Goal: Transaction & Acquisition: Purchase product/service

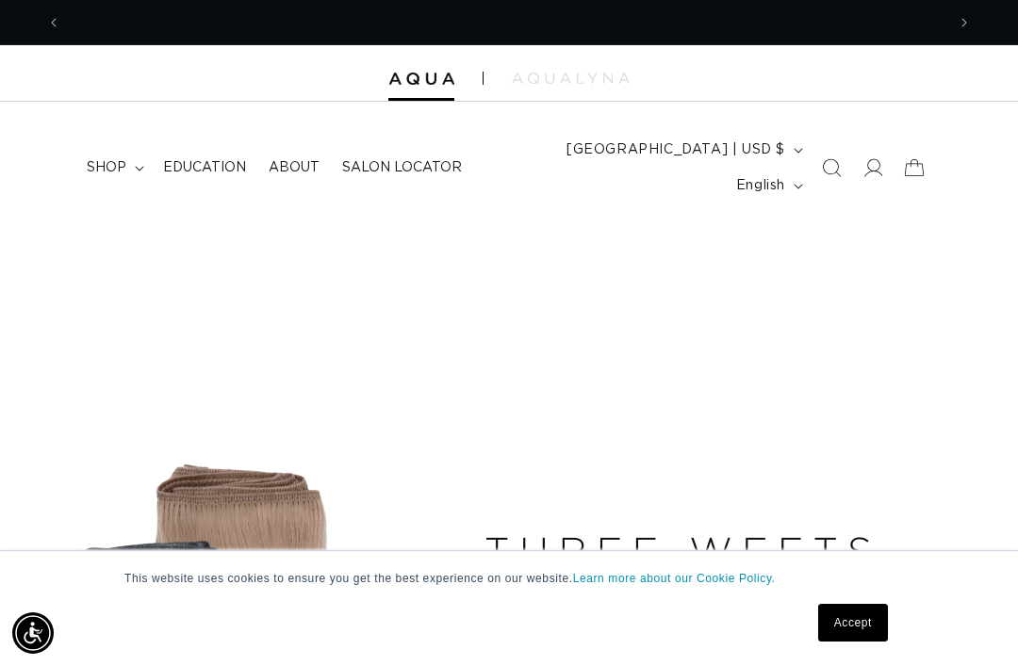
scroll to position [0, 884]
click at [113, 159] on span "shop" at bounding box center [107, 167] width 40 height 17
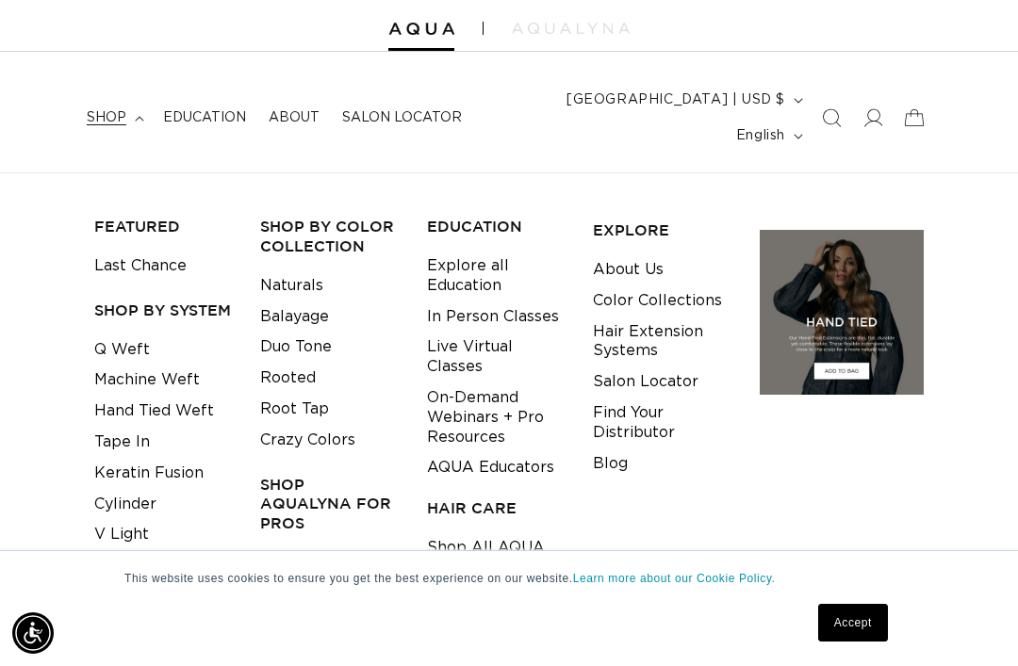
click at [109, 335] on link "Q Weft" at bounding box center [122, 350] width 56 height 31
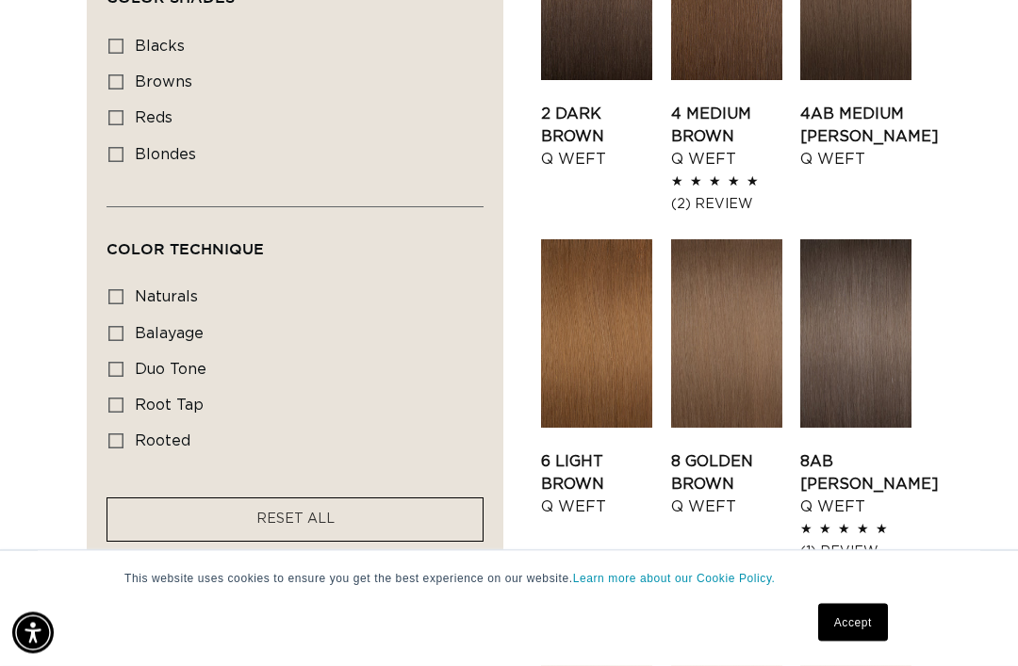
scroll to position [1163, 0]
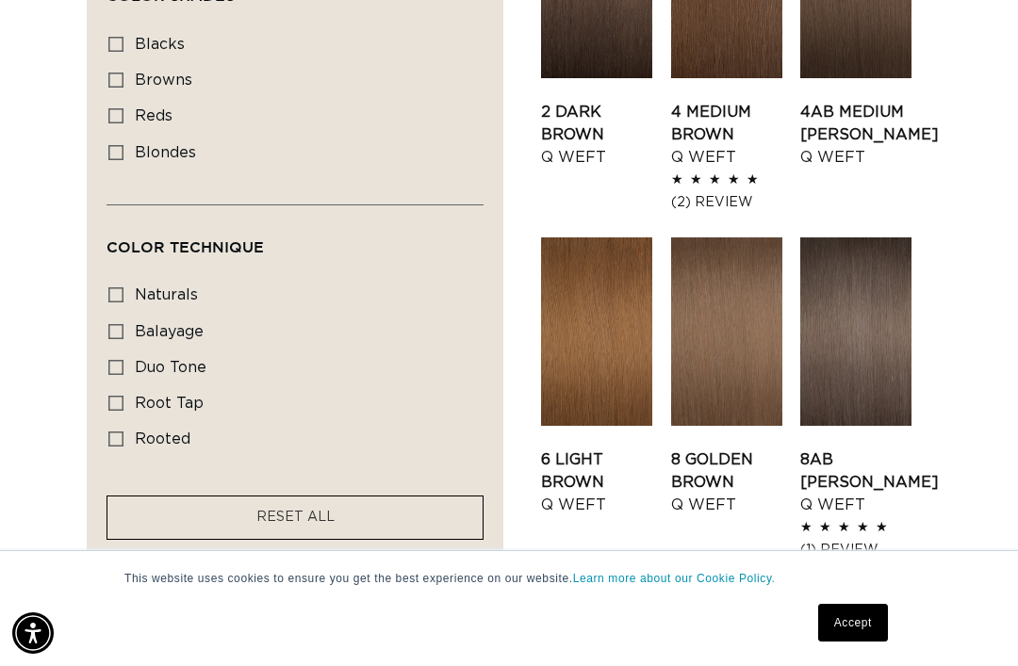
click at [704, 449] on link "8 Golden Brown Q Weft" at bounding box center [726, 483] width 111 height 68
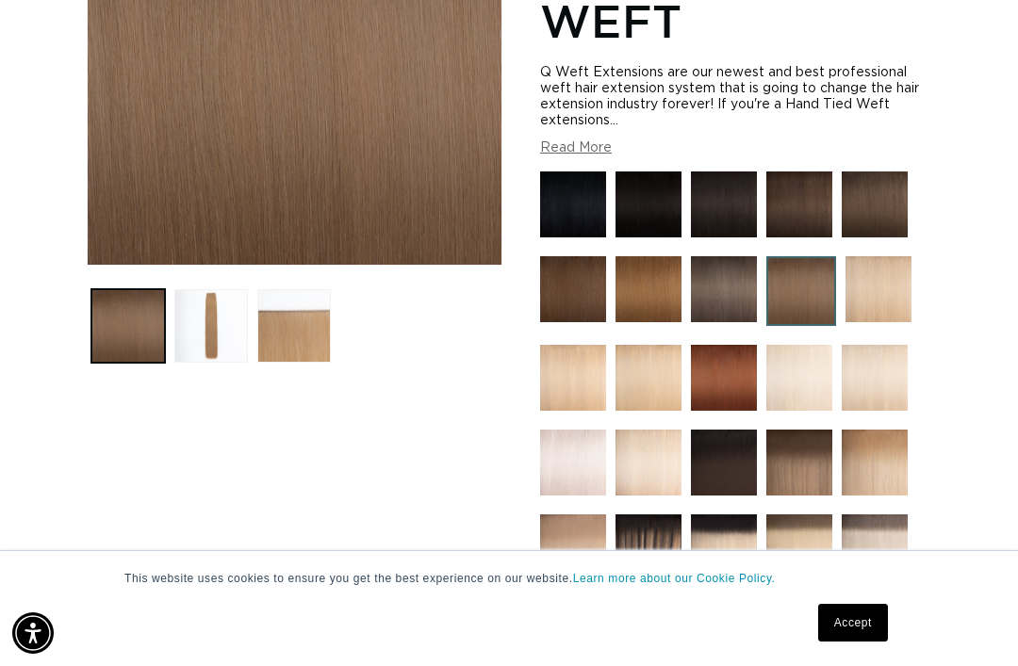
click at [202, 301] on button "Load image 2 in gallery view" at bounding box center [211, 326] width 74 height 74
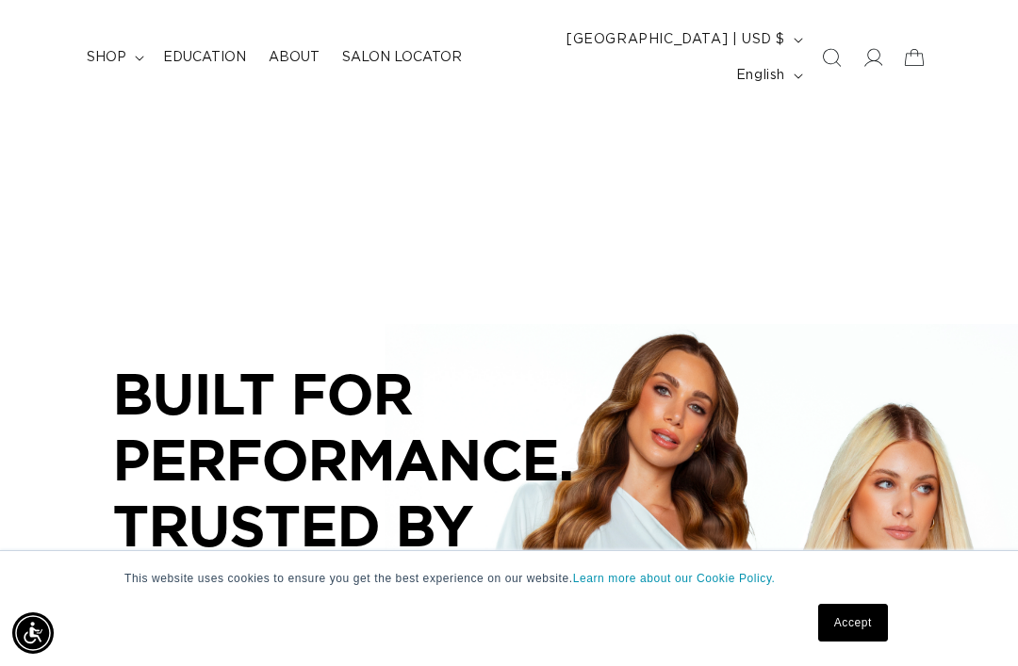
click at [121, 49] on span "shop" at bounding box center [107, 57] width 40 height 17
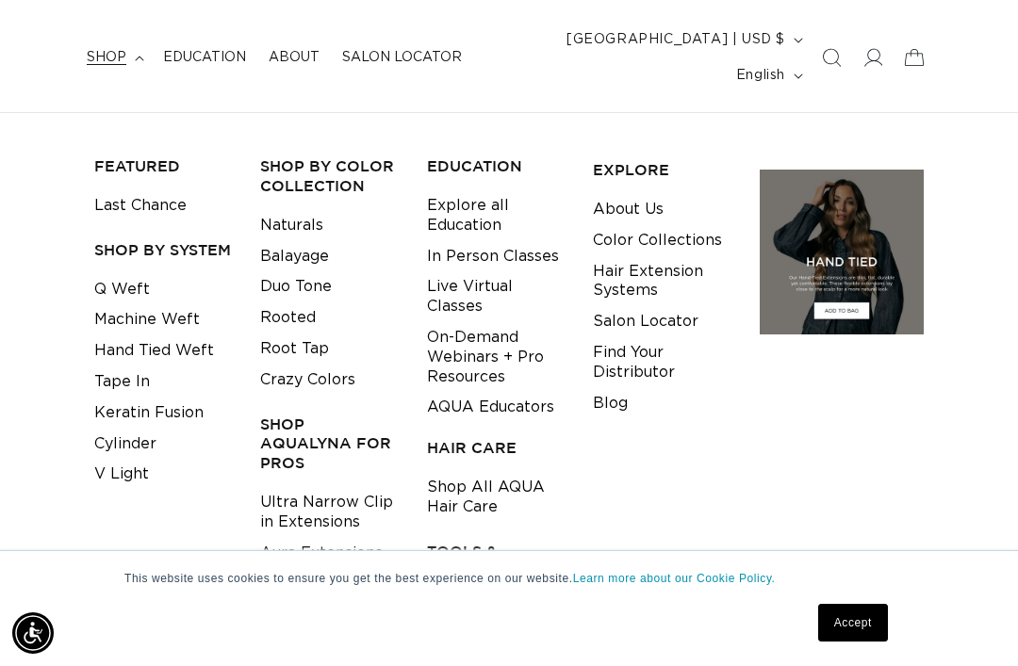
scroll to position [0, 884]
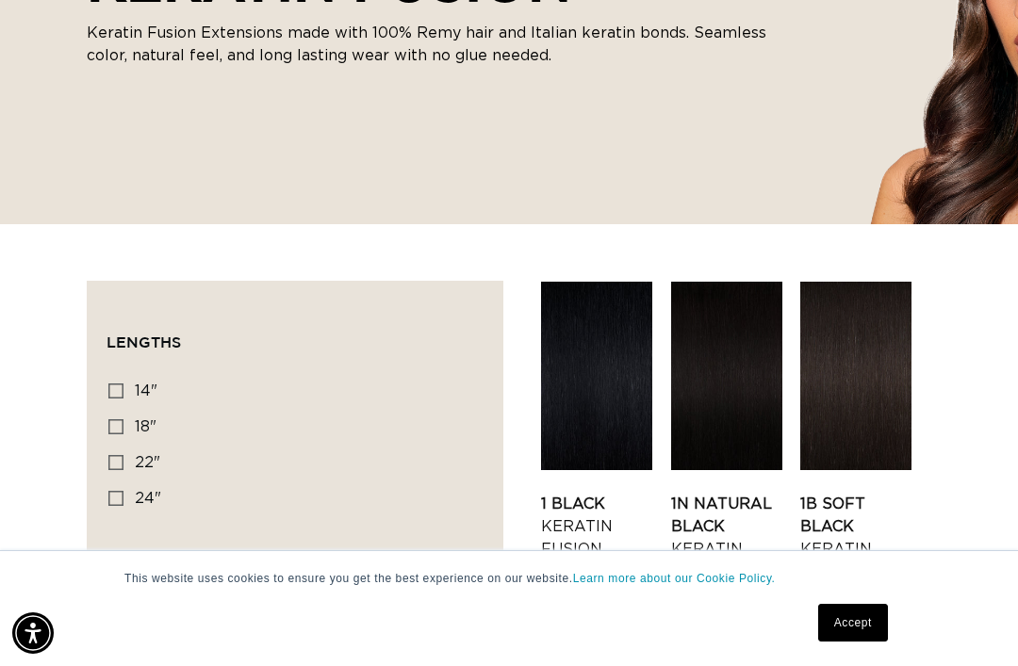
scroll to position [0, 884]
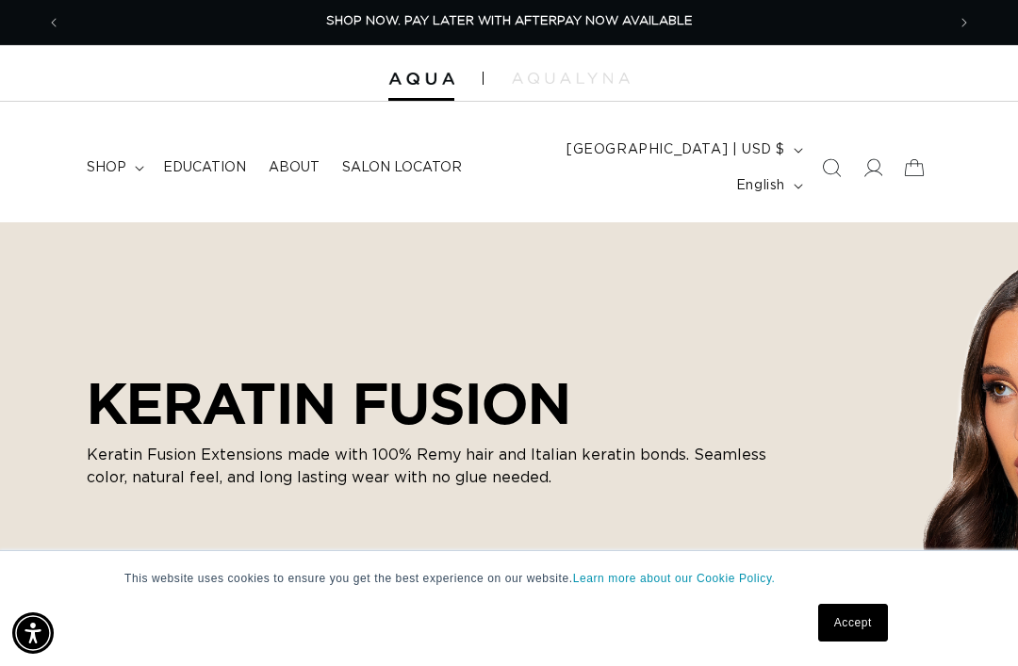
click at [117, 159] on span "shop" at bounding box center [107, 167] width 40 height 17
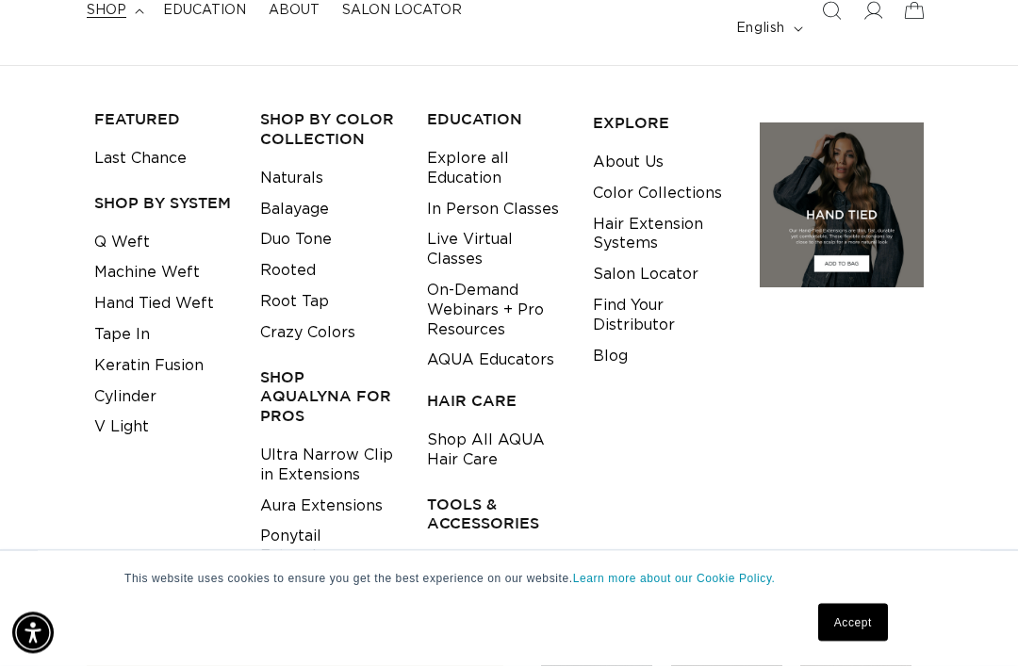
scroll to position [163, 0]
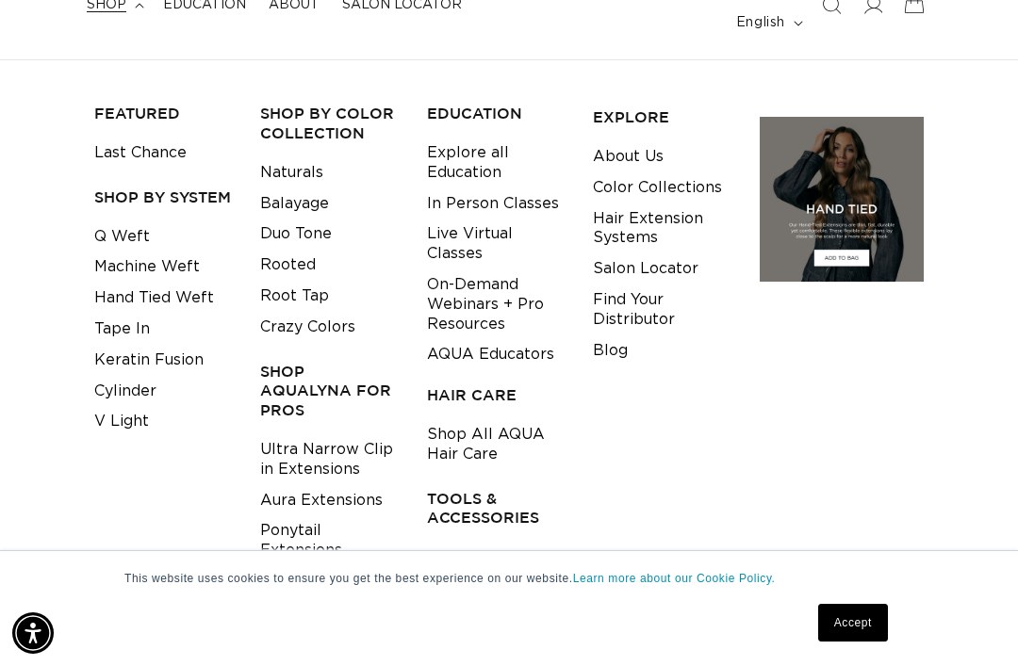
click at [109, 406] on link "V Light" at bounding box center [121, 421] width 55 height 31
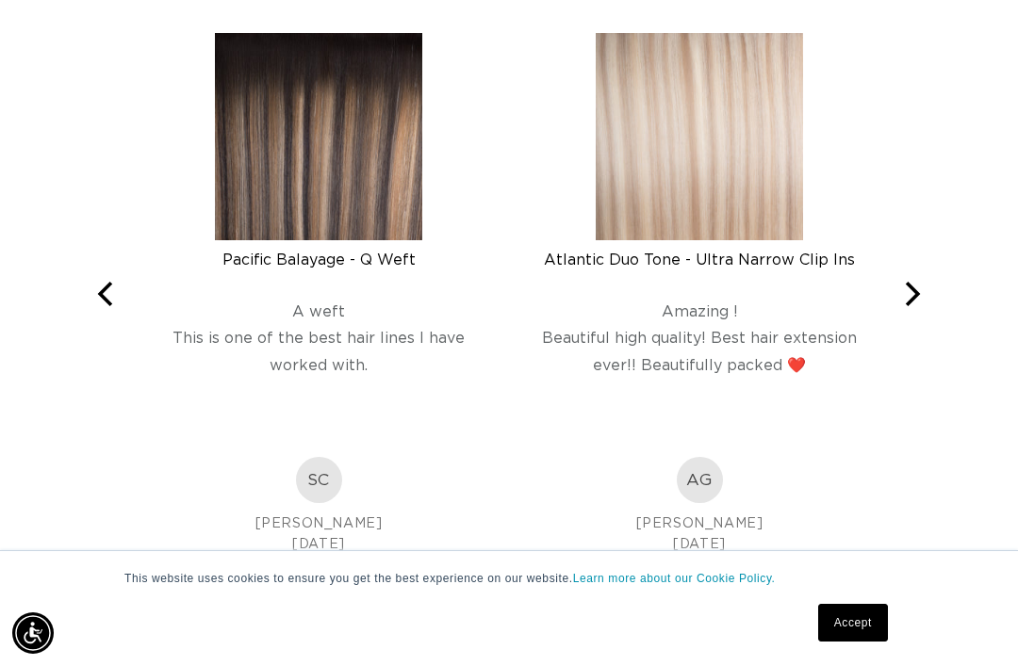
click at [920, 300] on button "Next" at bounding box center [910, 293] width 41 height 41
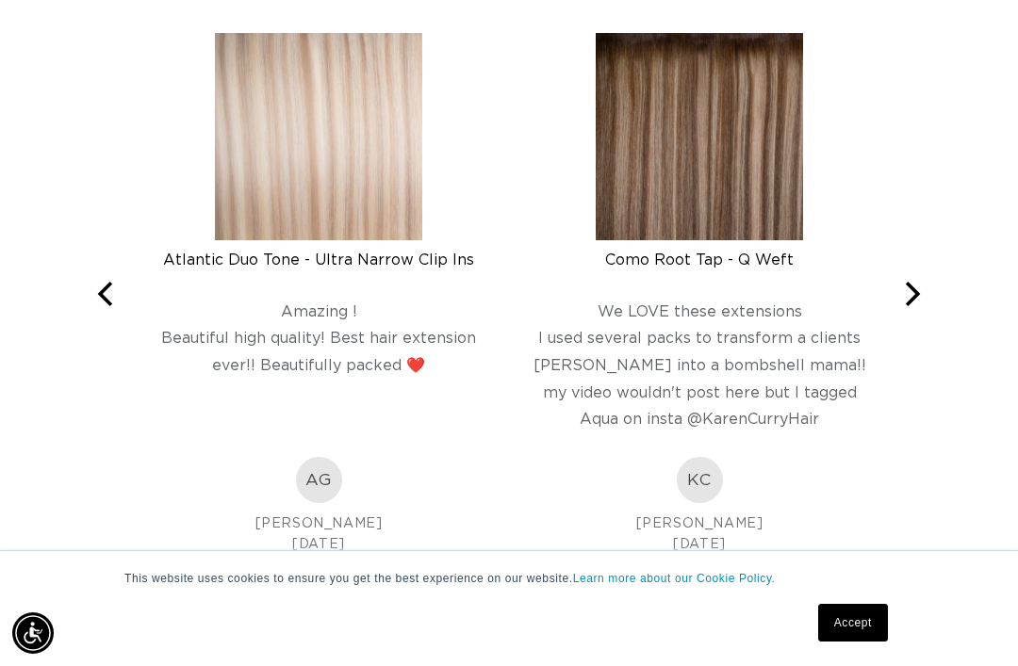
scroll to position [0, 884]
click at [723, 174] on img at bounding box center [699, 136] width 207 height 207
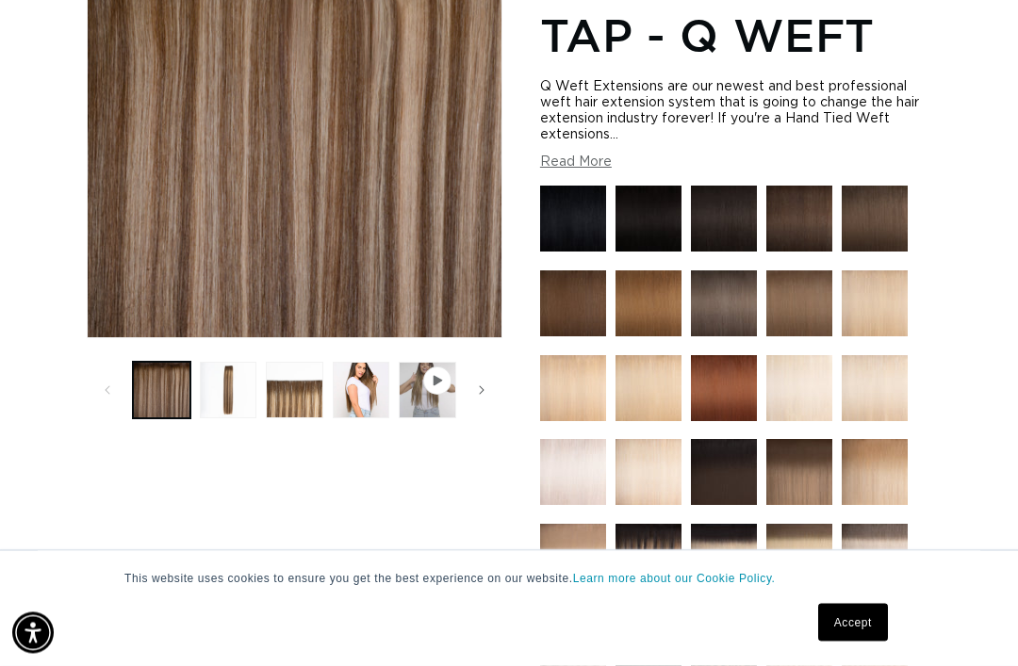
scroll to position [367, 0]
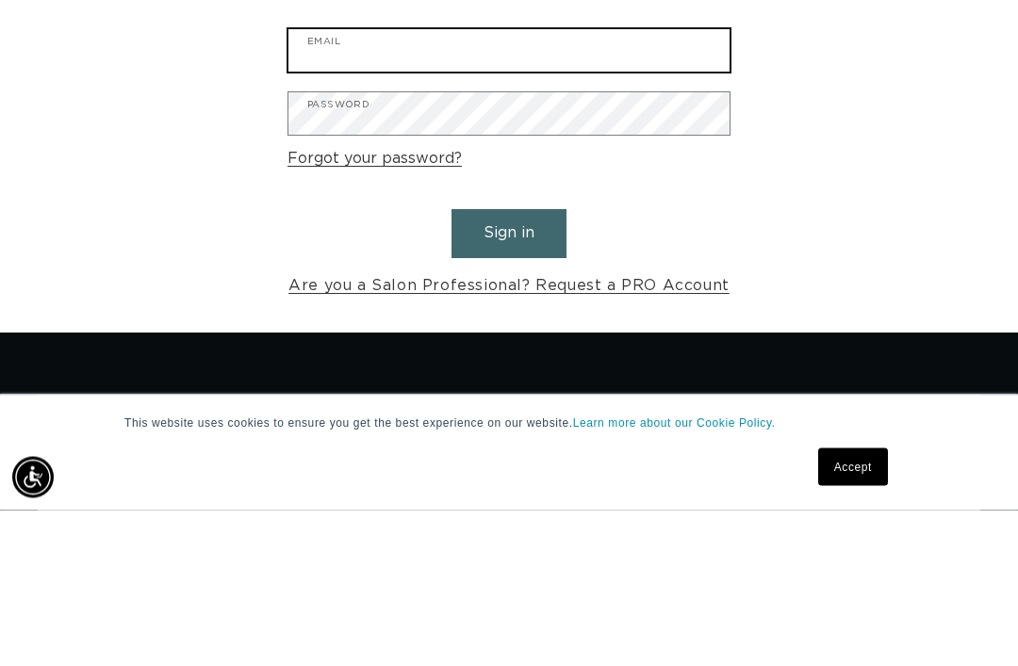
type input "sanja.lazar5@gmail.com"
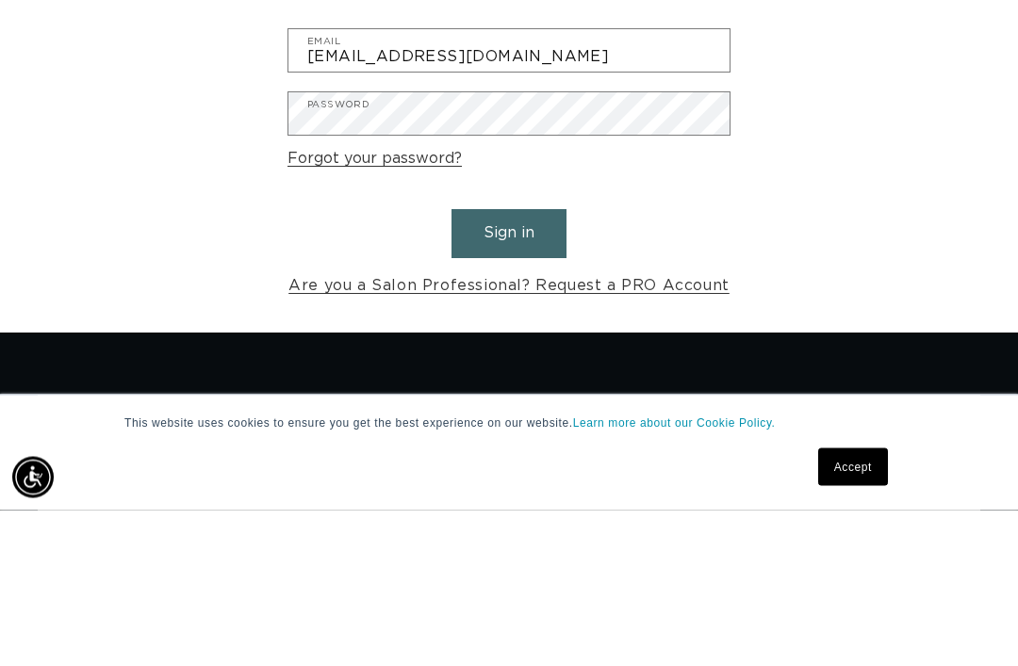
click at [509, 366] on button "Sign in" at bounding box center [509, 390] width 115 height 48
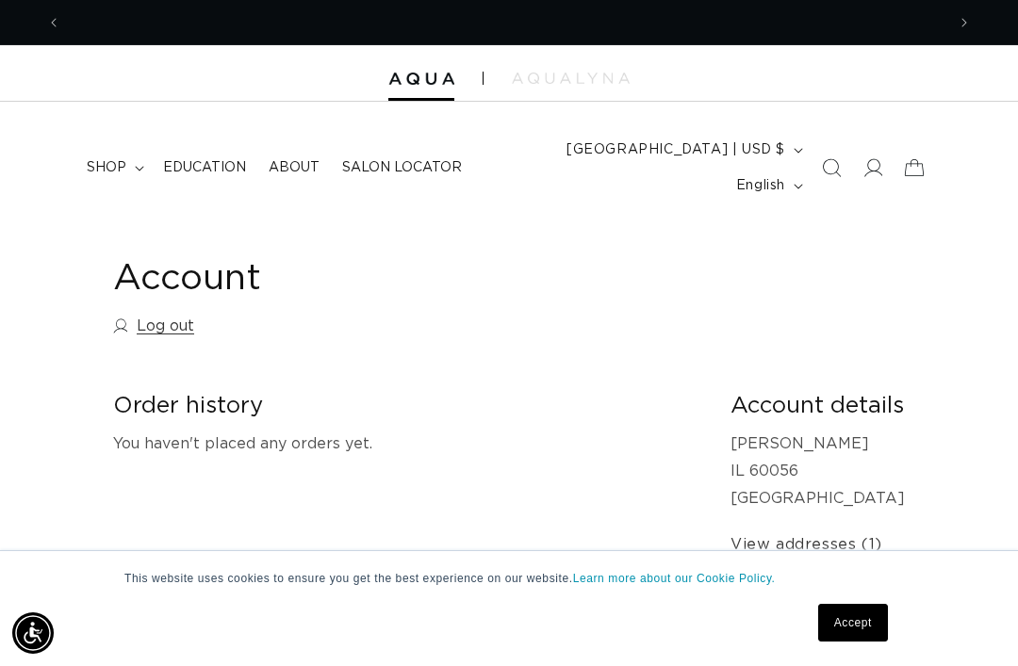
scroll to position [0, 884]
click at [99, 162] on summary "shop" at bounding box center [113, 168] width 76 height 40
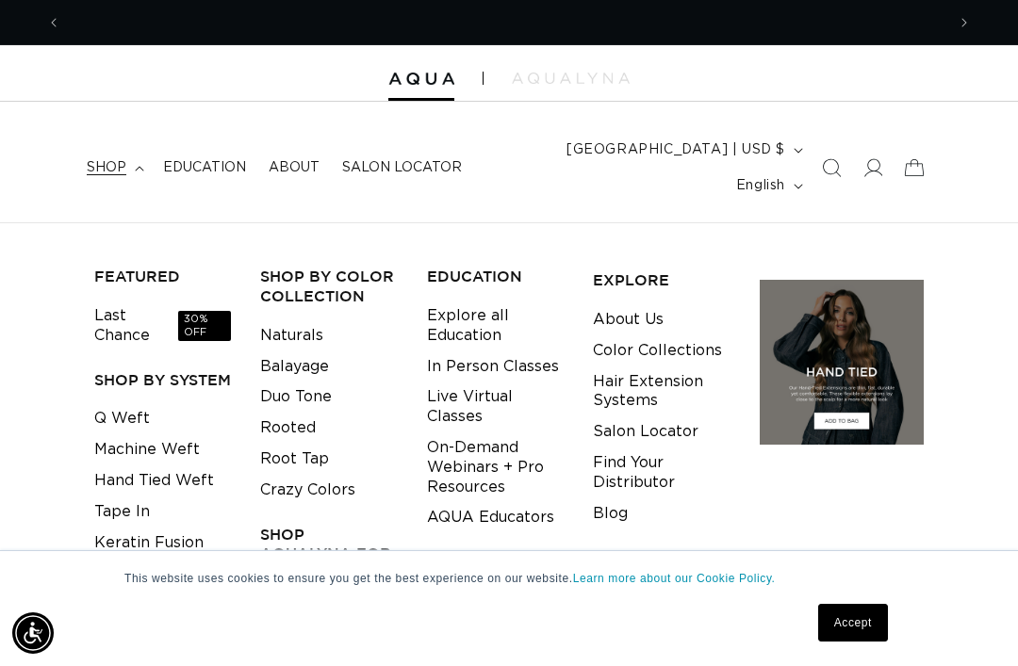
scroll to position [0, 1768]
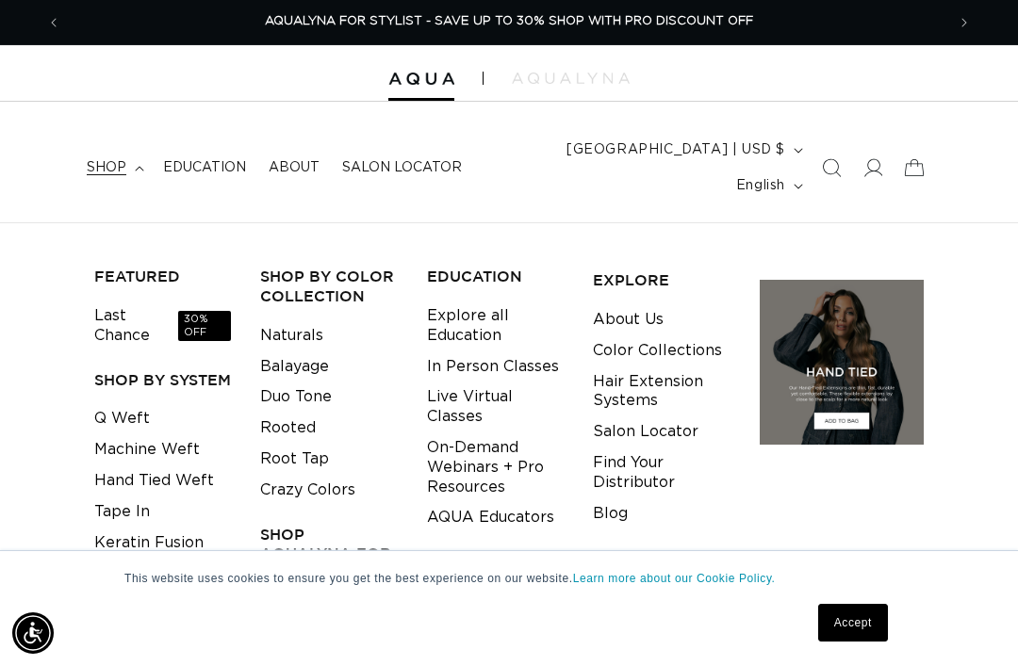
click at [152, 302] on link "Last Chance 30% OFF" at bounding box center [162, 326] width 137 height 51
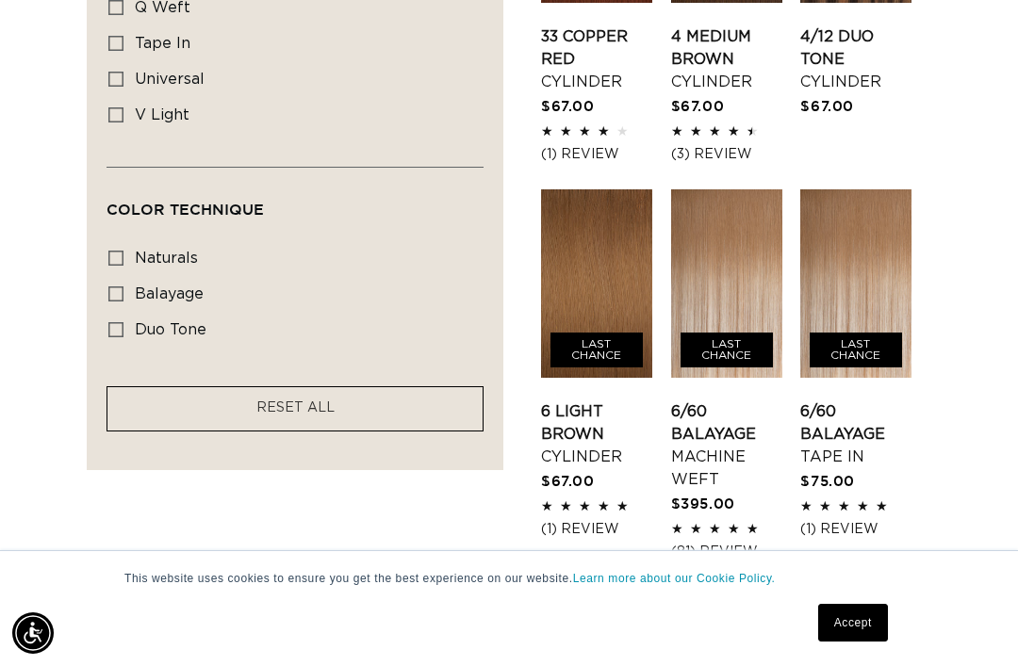
scroll to position [2061, 0]
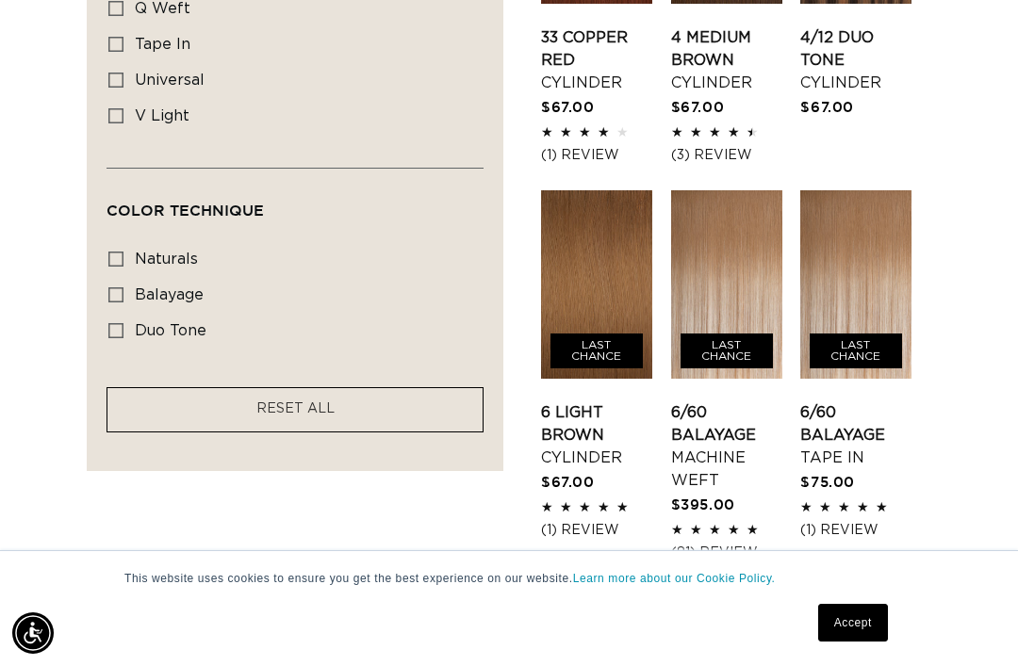
click at [734, 402] on link "6/60 Balayage Machine Weft" at bounding box center [726, 447] width 111 height 90
click at [840, 402] on link "6/60 Balayage Tape In" at bounding box center [855, 436] width 111 height 68
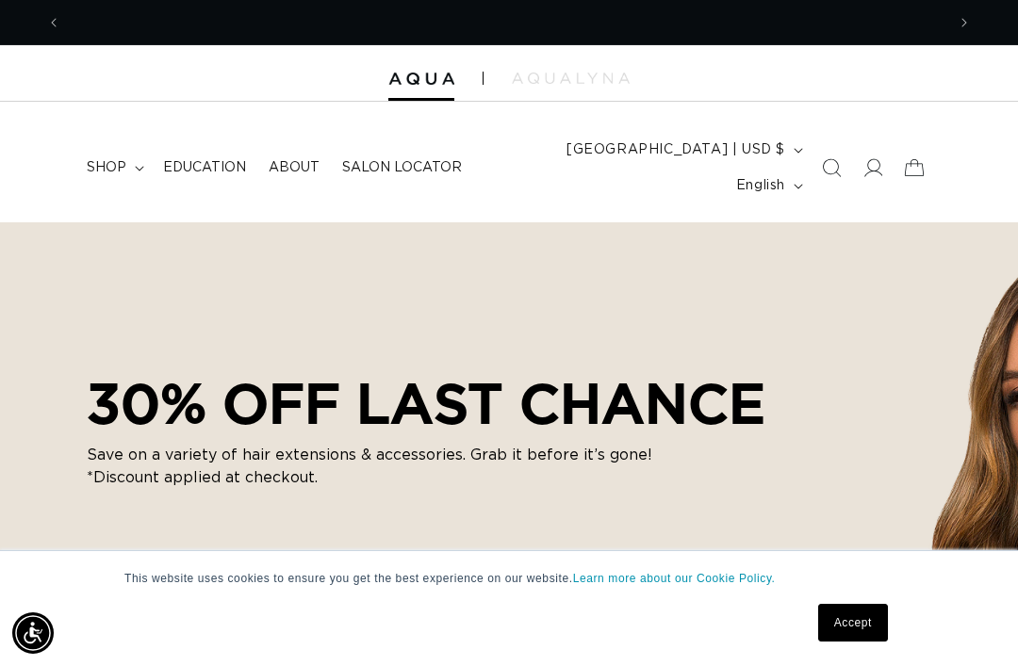
scroll to position [0, 0]
click at [144, 148] on summary "shop" at bounding box center [113, 168] width 76 height 40
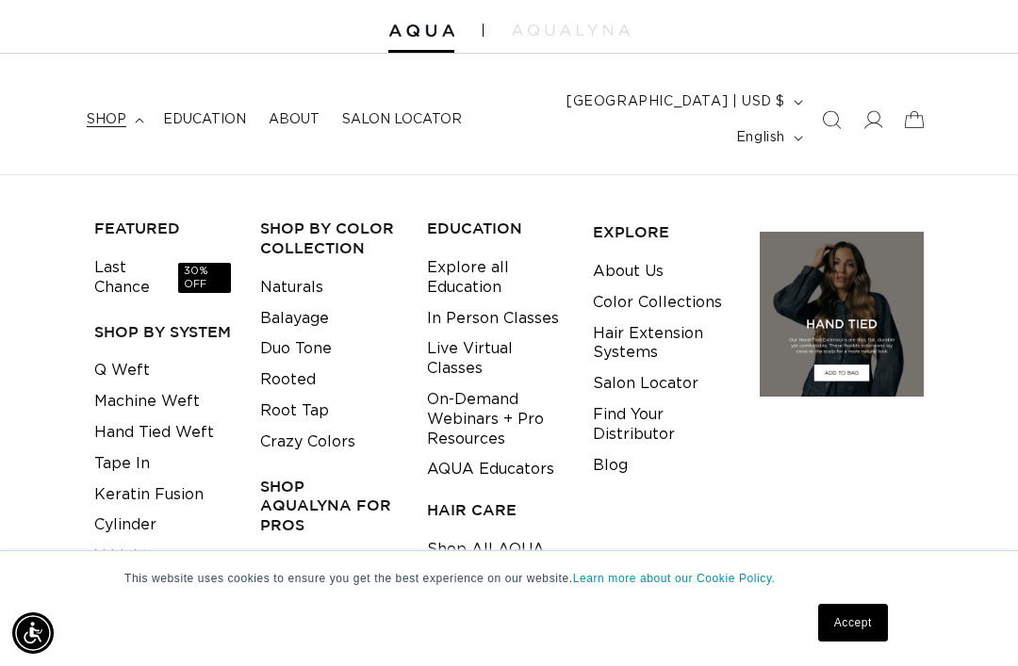
scroll to position [0, 884]
click at [138, 449] on link "Tape In" at bounding box center [122, 464] width 56 height 31
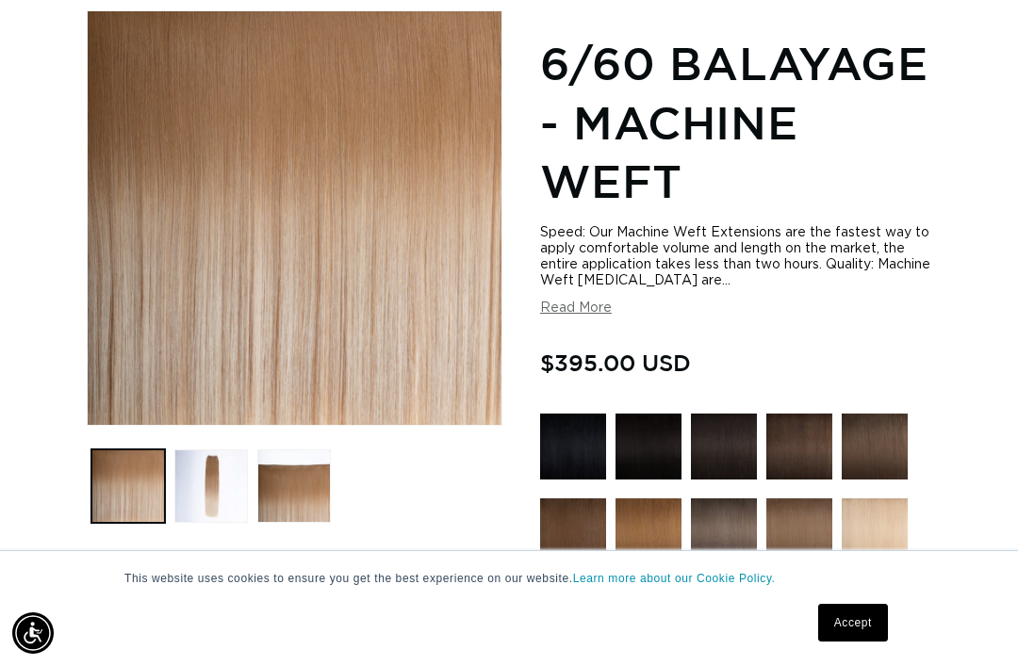
click at [206, 450] on button "Load image 2 in gallery view" at bounding box center [211, 487] width 74 height 74
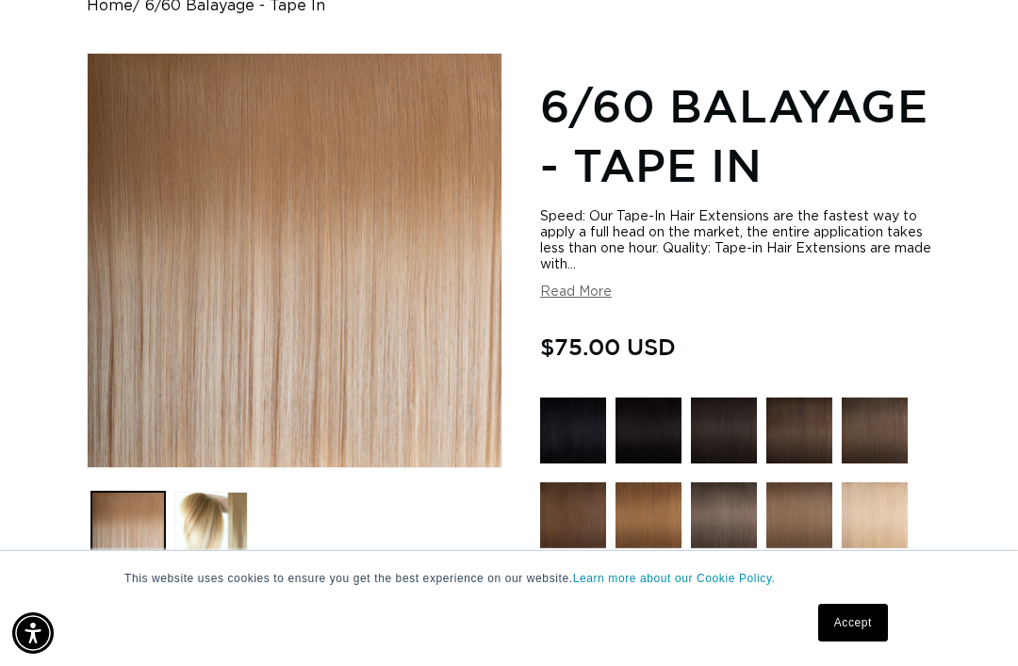
scroll to position [0, 884]
click at [191, 492] on button "Load image 2 in gallery view" at bounding box center [211, 529] width 74 height 74
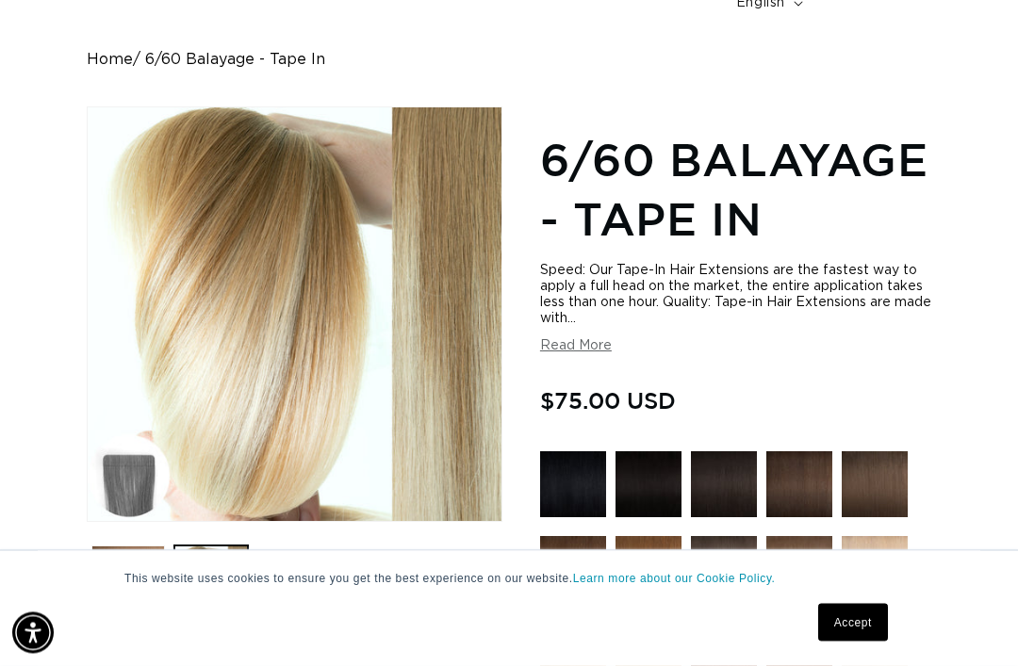
click at [88, 522] on button "Open media 2 in modal" at bounding box center [88, 522] width 0 height 0
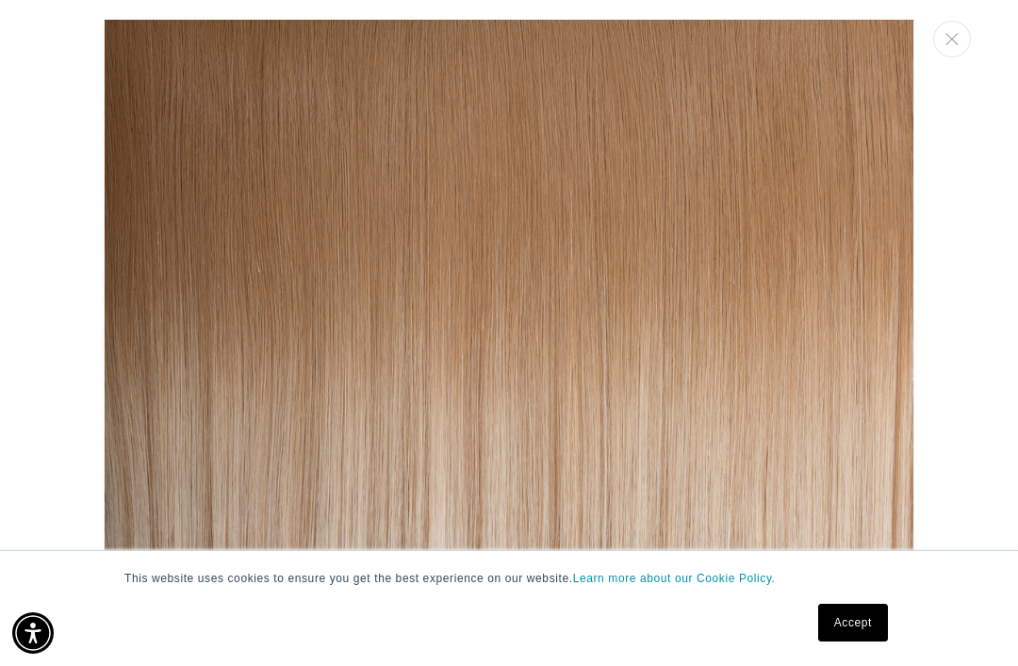
scroll to position [-1, 0]
click at [949, 44] on icon "Close" at bounding box center [951, 39] width 13 height 12
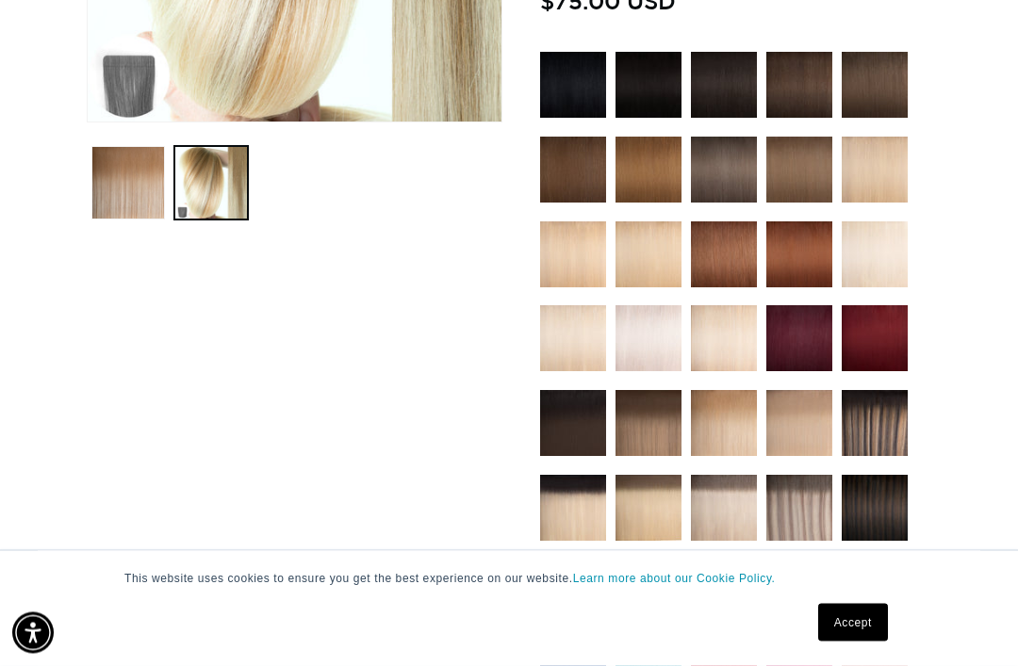
scroll to position [534, 0]
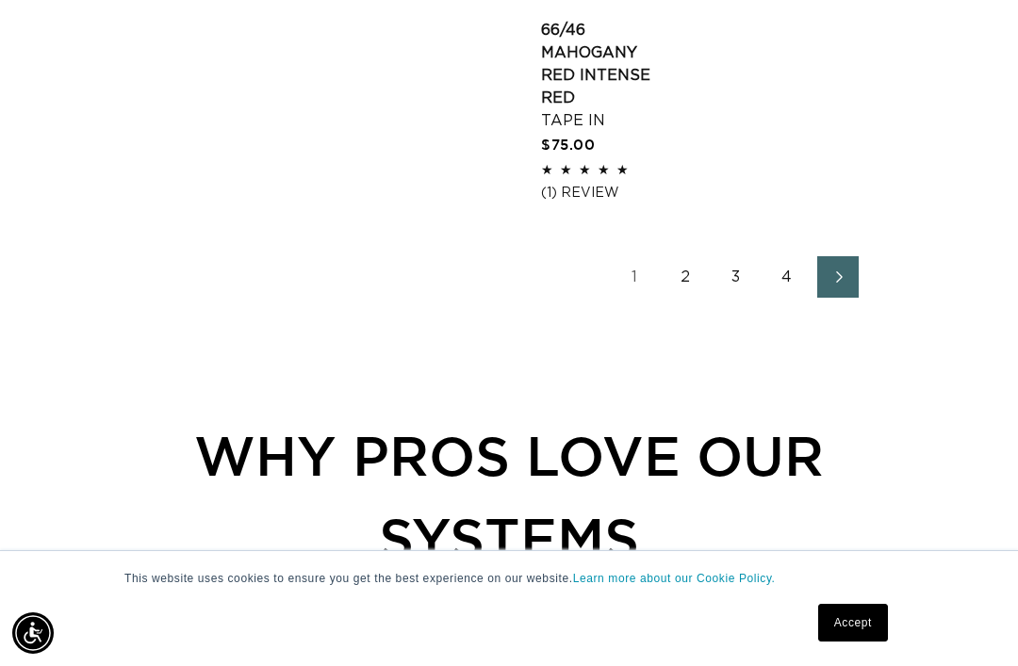
scroll to position [0, 1768]
click at [685, 256] on link "2" at bounding box center [685, 276] width 41 height 41
